Goal: Task Accomplishment & Management: Book appointment/travel/reservation

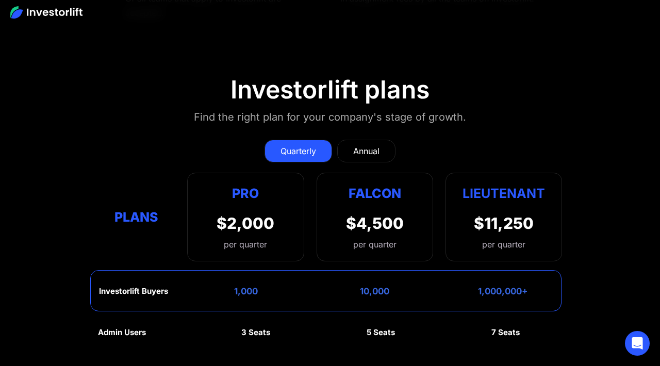
scroll to position [4429, 0]
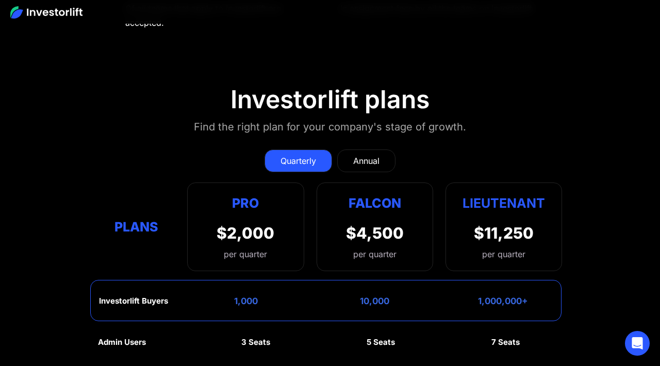
click at [374, 155] on div "Annual" at bounding box center [366, 161] width 26 height 12
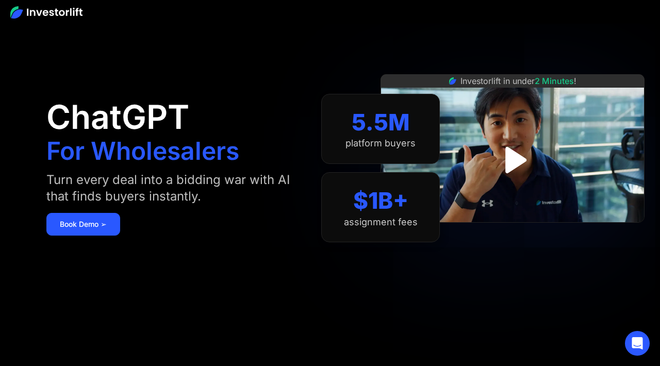
scroll to position [0, 0]
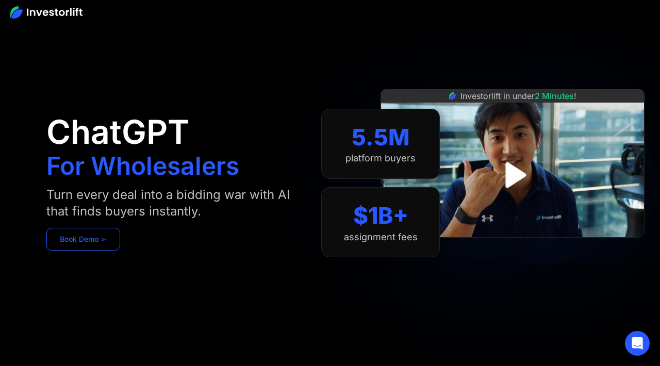
click at [96, 234] on link "Book Demo ➢" at bounding box center [83, 239] width 74 height 23
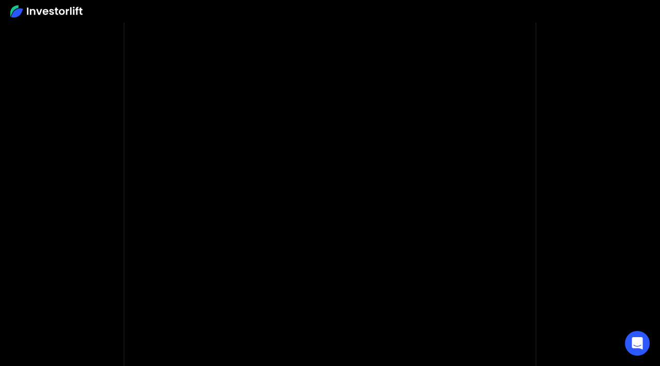
scroll to position [97, 0]
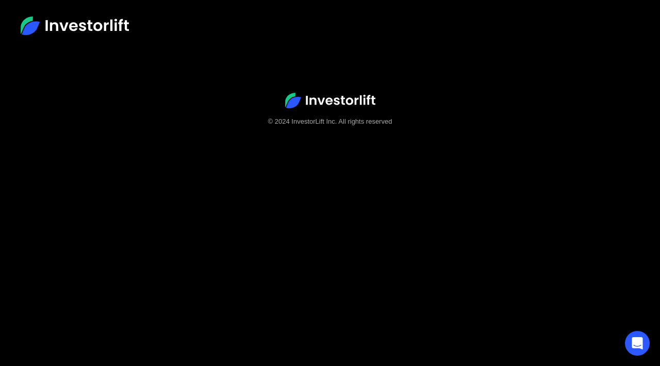
scroll to position [41, 0]
